Goal: Unclear

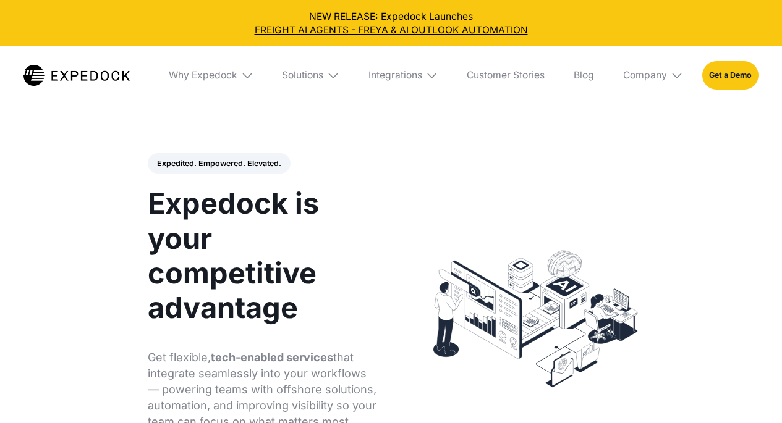
select select
